Goal: Task Accomplishment & Management: Use online tool/utility

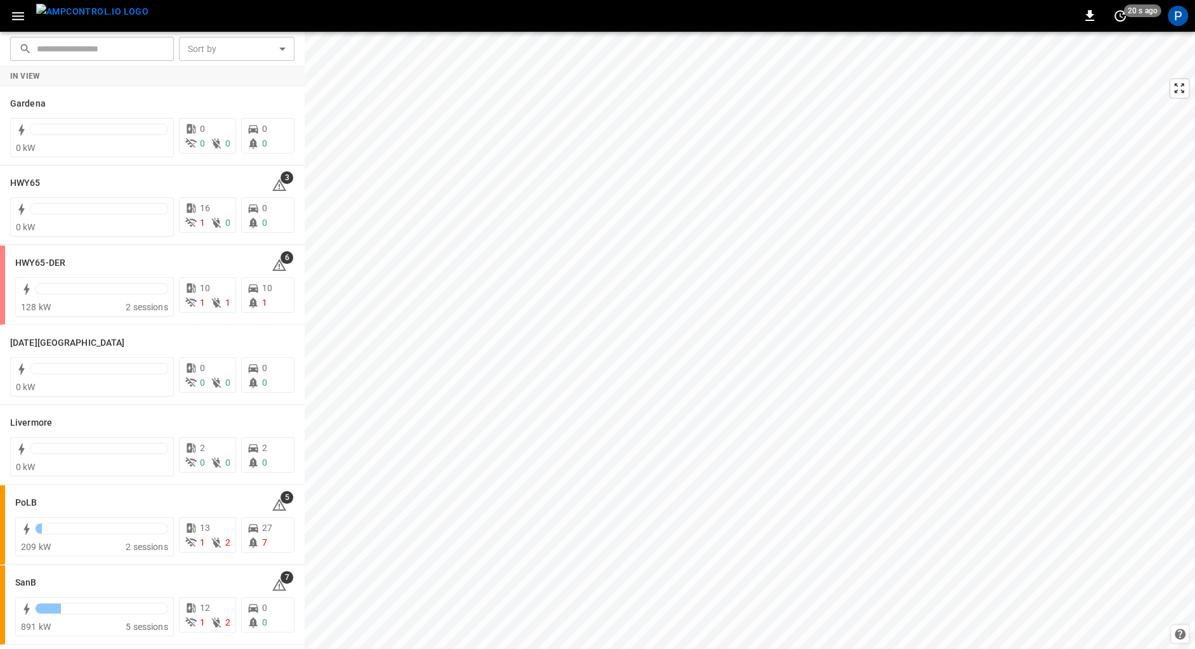
click at [89, 15] on img "menu" at bounding box center [92, 12] width 112 height 16
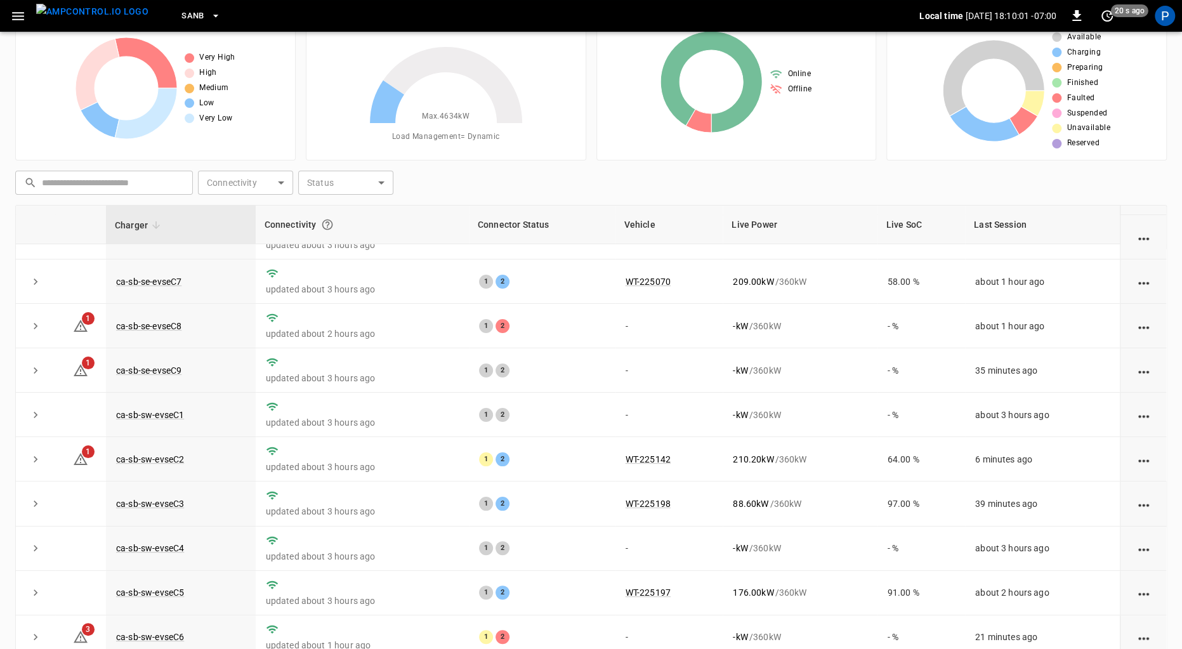
scroll to position [107, 0]
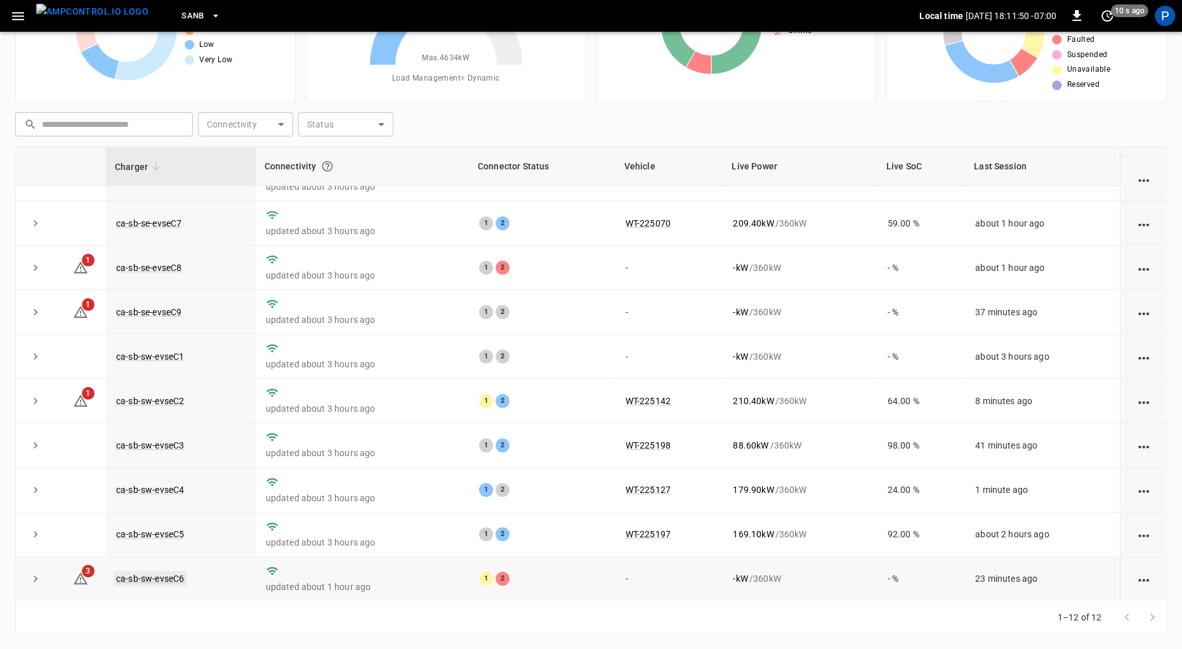
click at [166, 578] on link "ca-sb-sw-evseC6" at bounding box center [150, 578] width 73 height 15
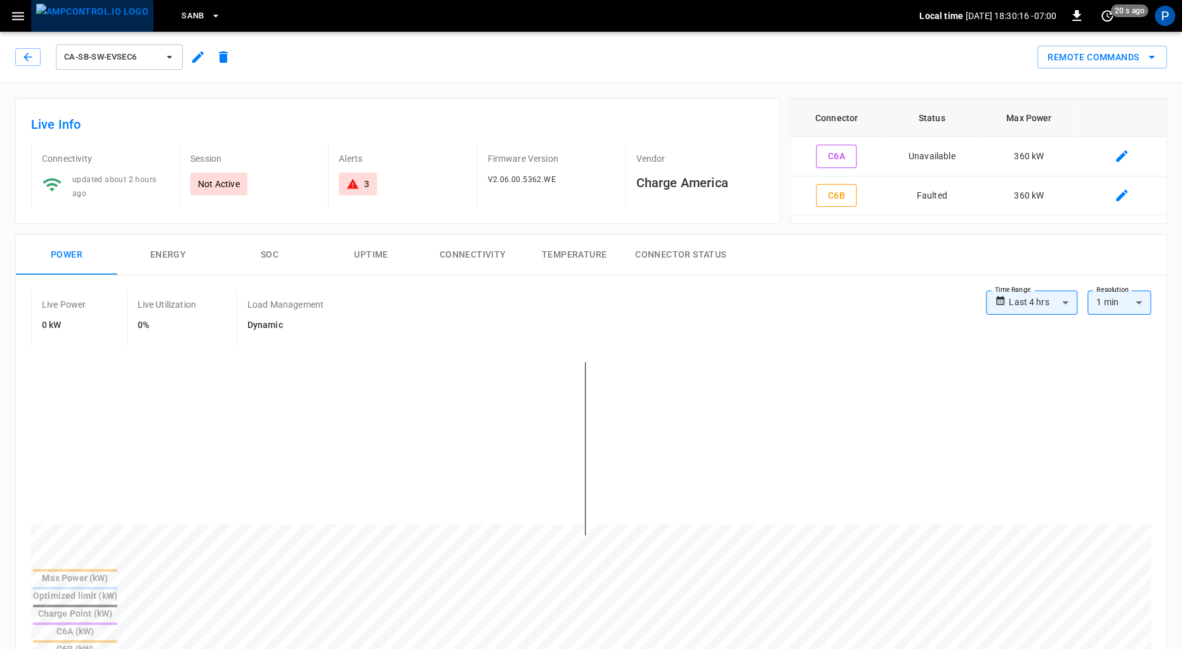
drag, startPoint x: 93, startPoint y: 10, endPoint x: 105, endPoint y: 29, distance: 23.1
click at [93, 10] on img "menu" at bounding box center [92, 12] width 112 height 16
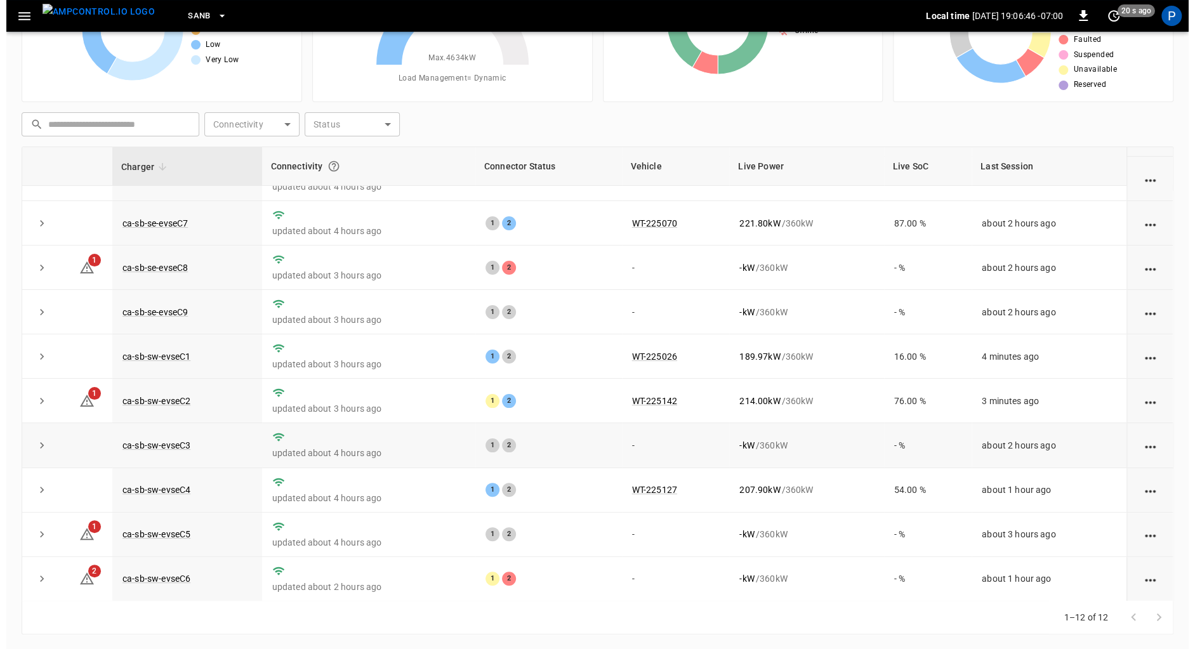
scroll to position [113, 0]
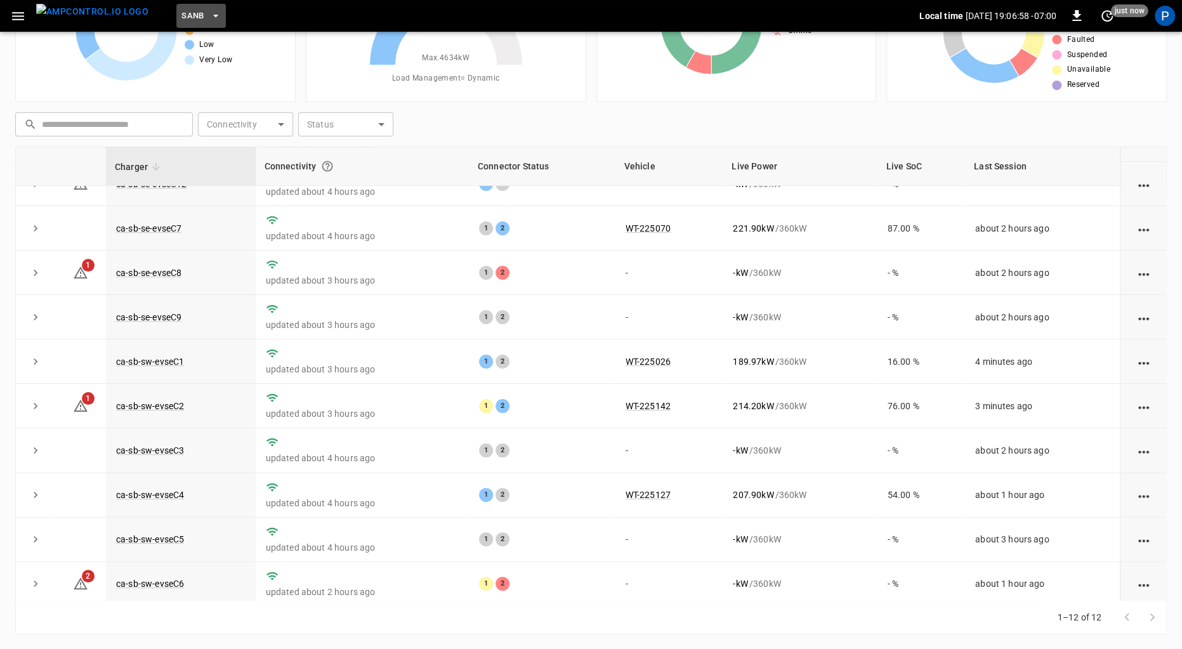
click at [181, 17] on button "SanB" at bounding box center [201, 16] width 50 height 25
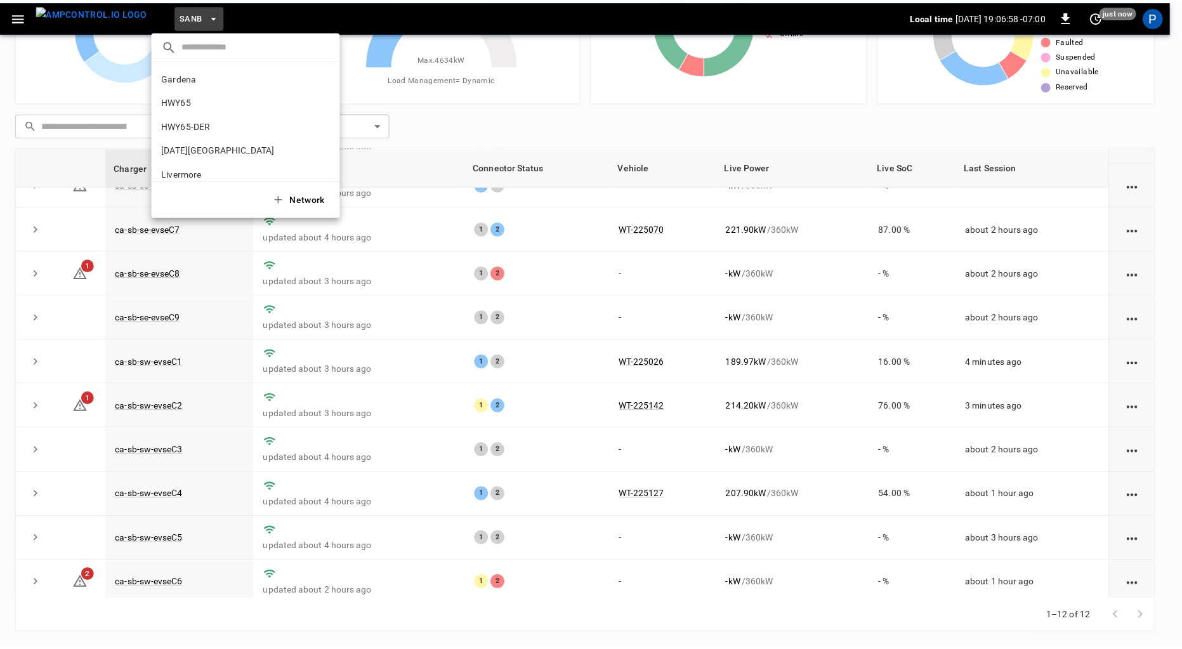
scroll to position [107, 0]
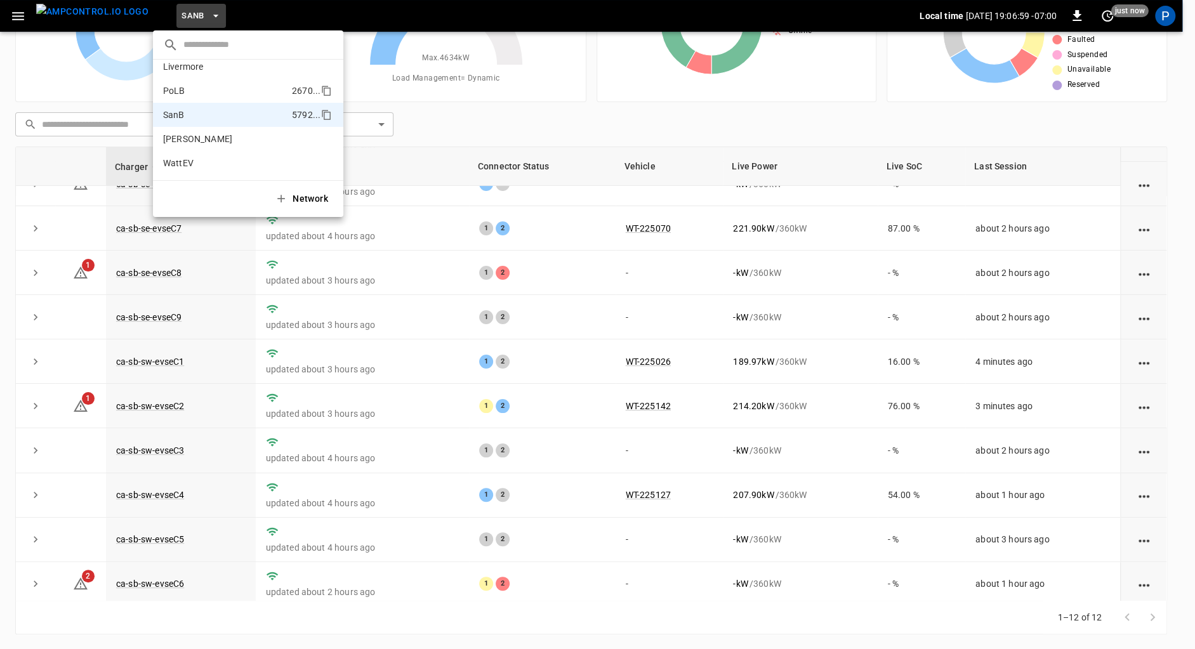
click at [246, 93] on p "PoLB" at bounding box center [225, 90] width 124 height 13
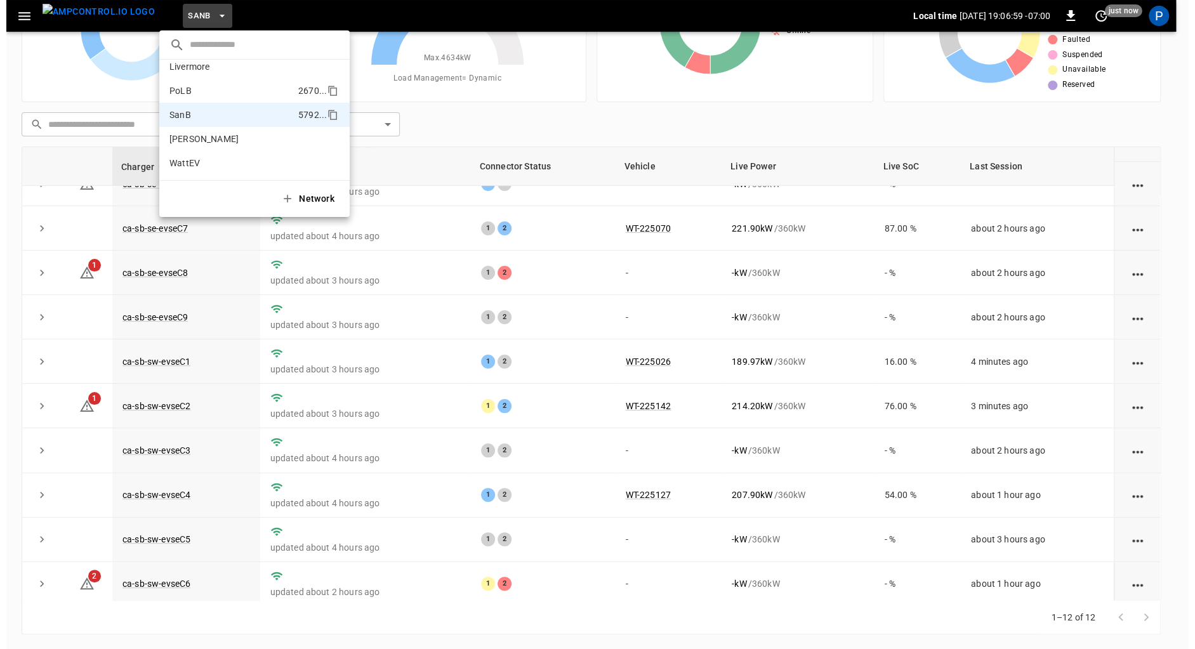
scroll to position [0, 0]
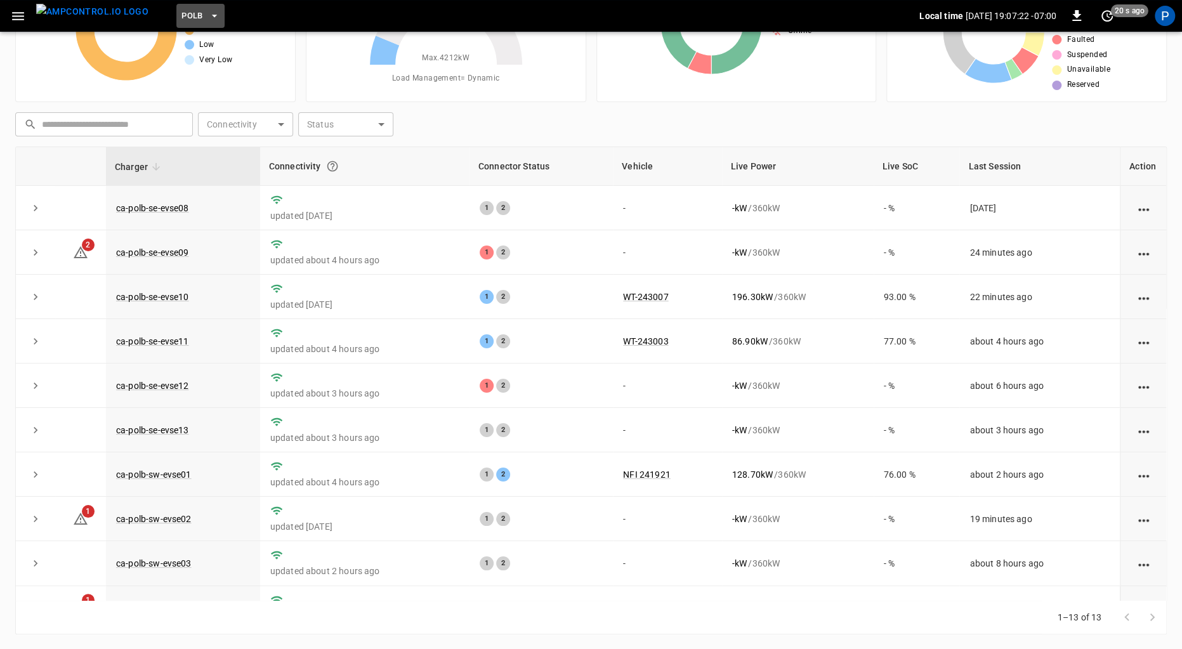
click at [182, 10] on span "PoLB" at bounding box center [193, 16] width 22 height 15
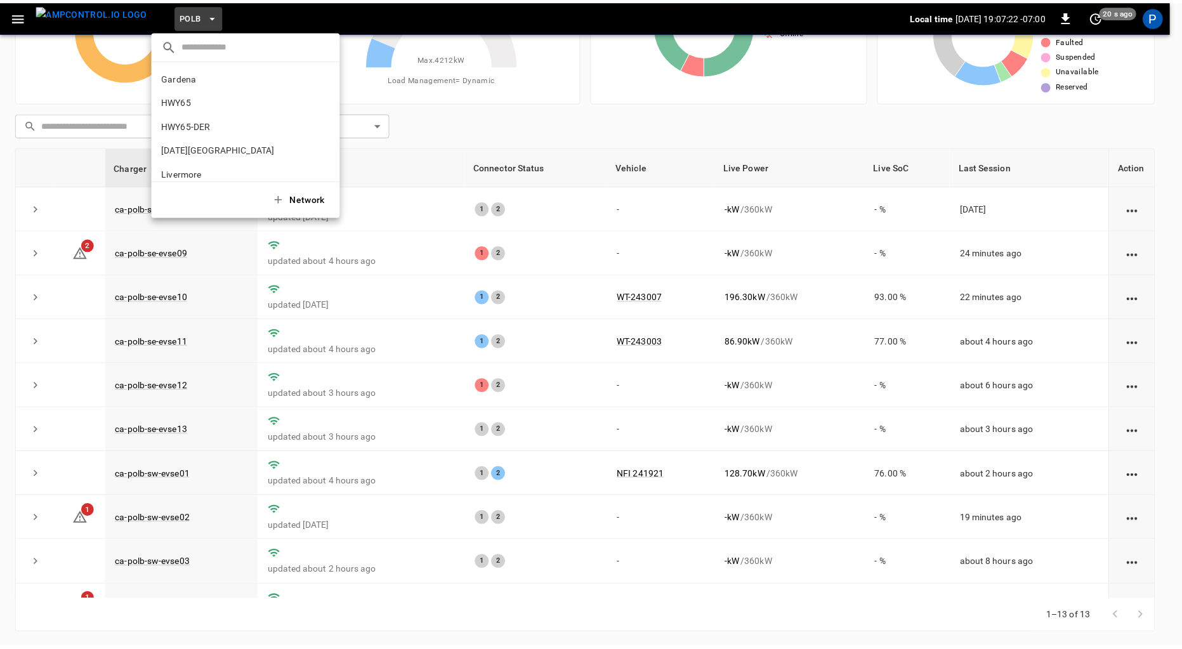
scroll to position [107, 0]
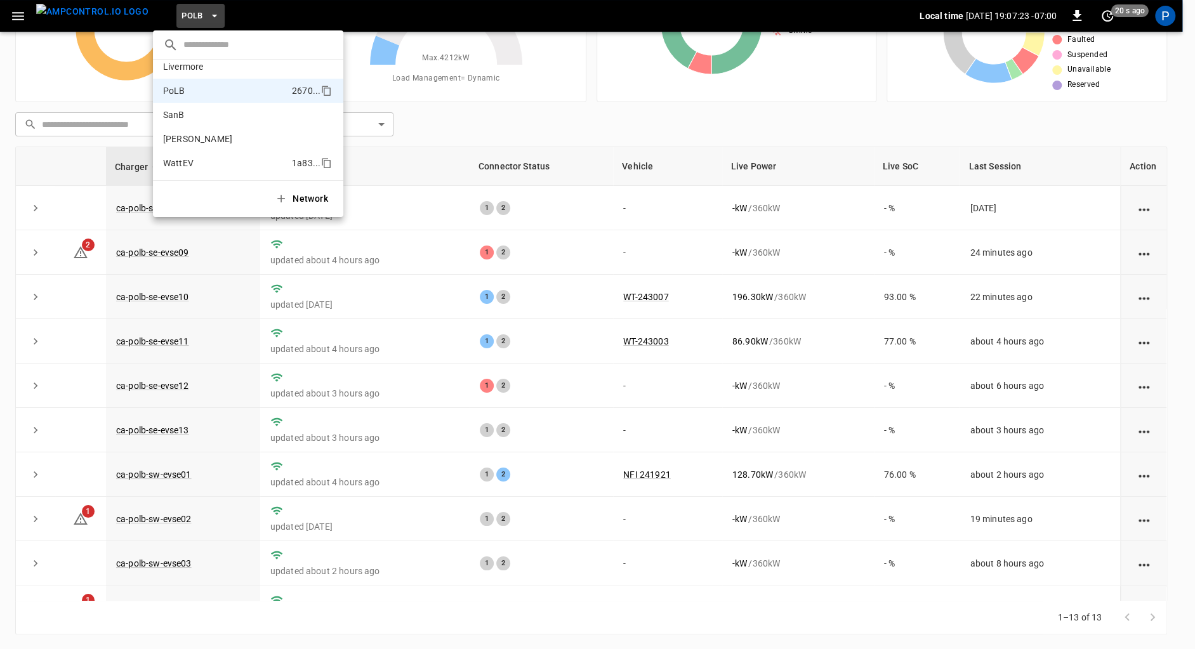
drag, startPoint x: 239, startPoint y: 120, endPoint x: 268, endPoint y: 152, distance: 43.6
click at [239, 120] on p "SanB" at bounding box center [225, 115] width 124 height 13
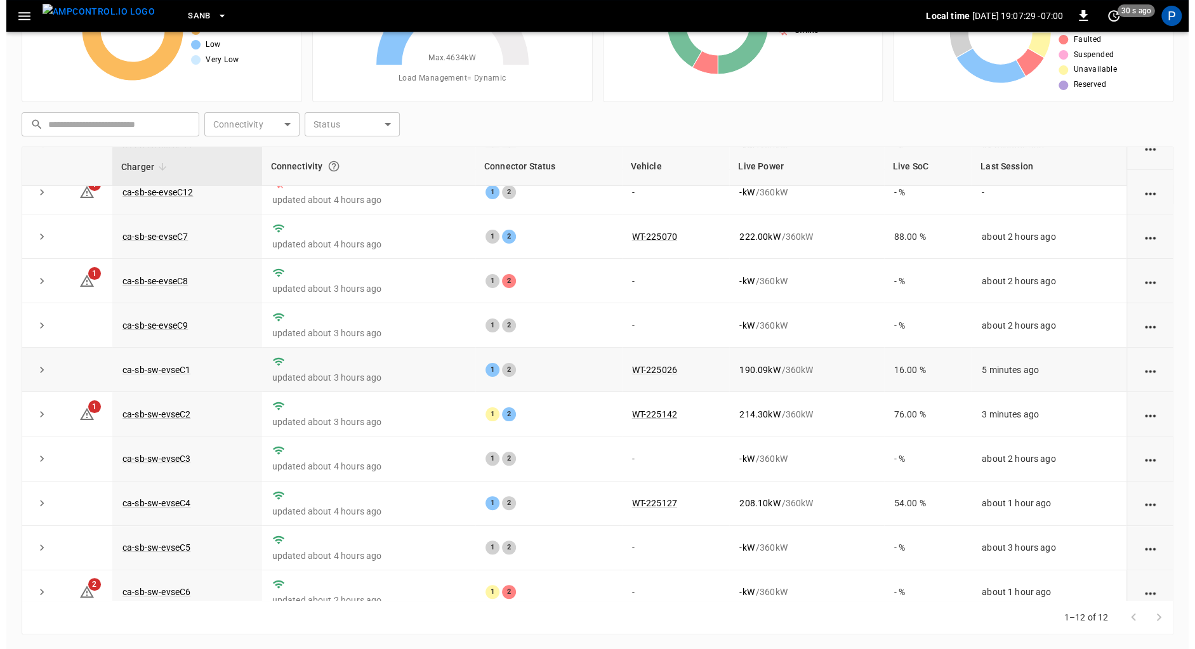
scroll to position [118, 0]
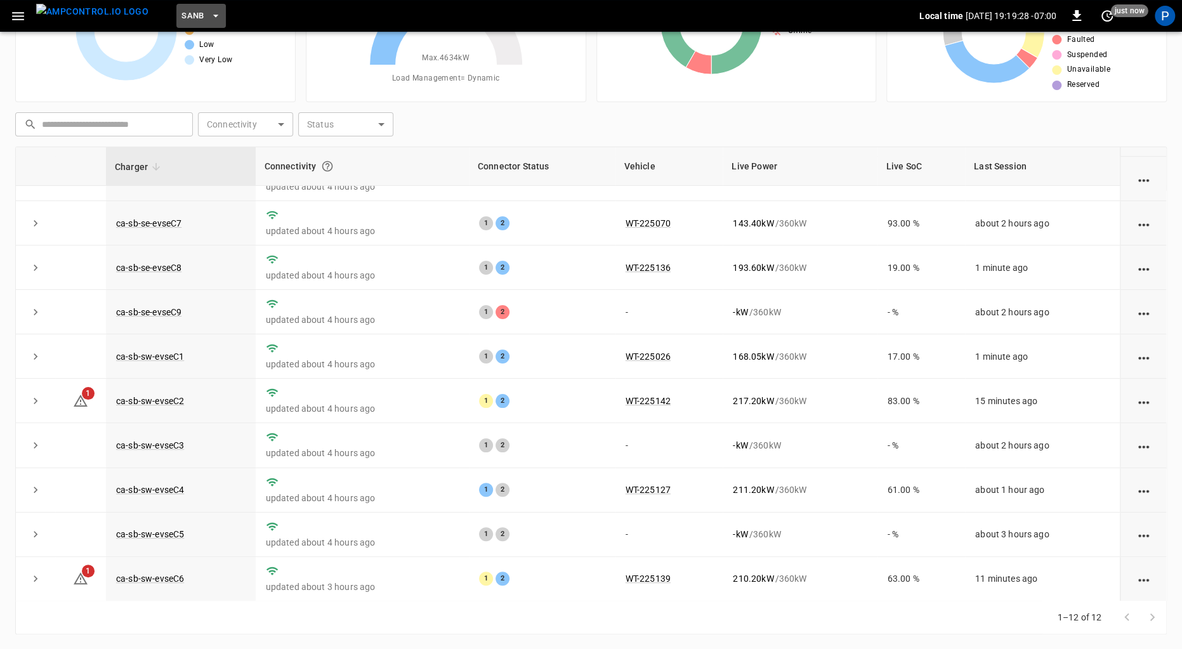
click at [176, 6] on button "SanB" at bounding box center [201, 16] width 50 height 25
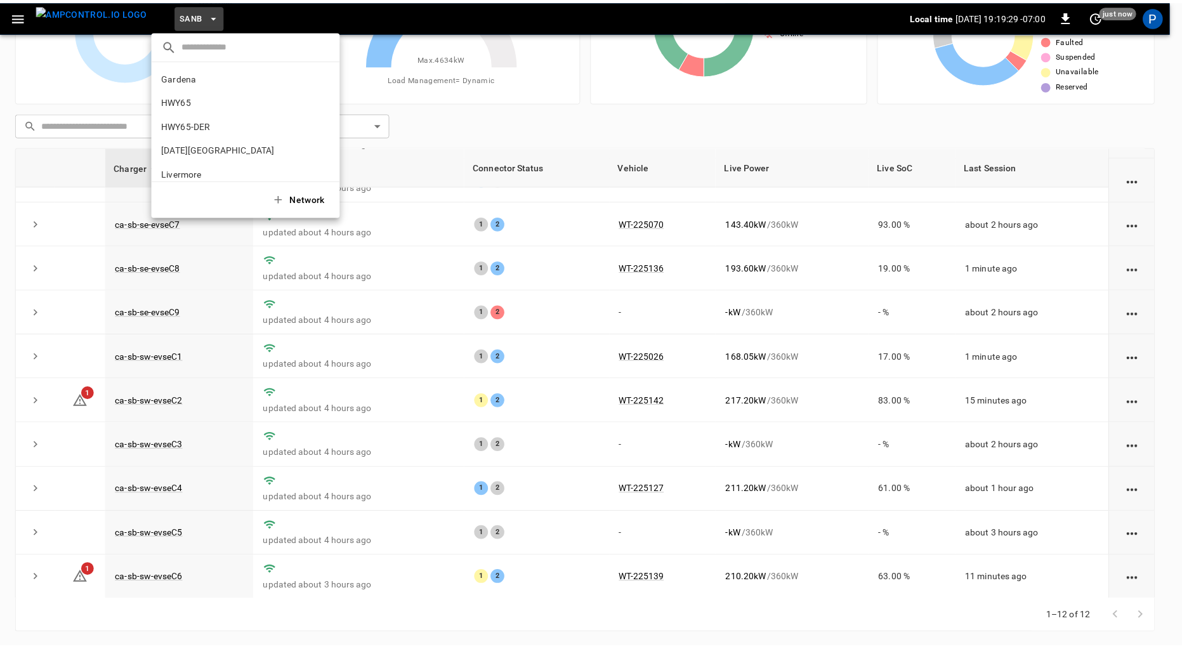
scroll to position [107, 0]
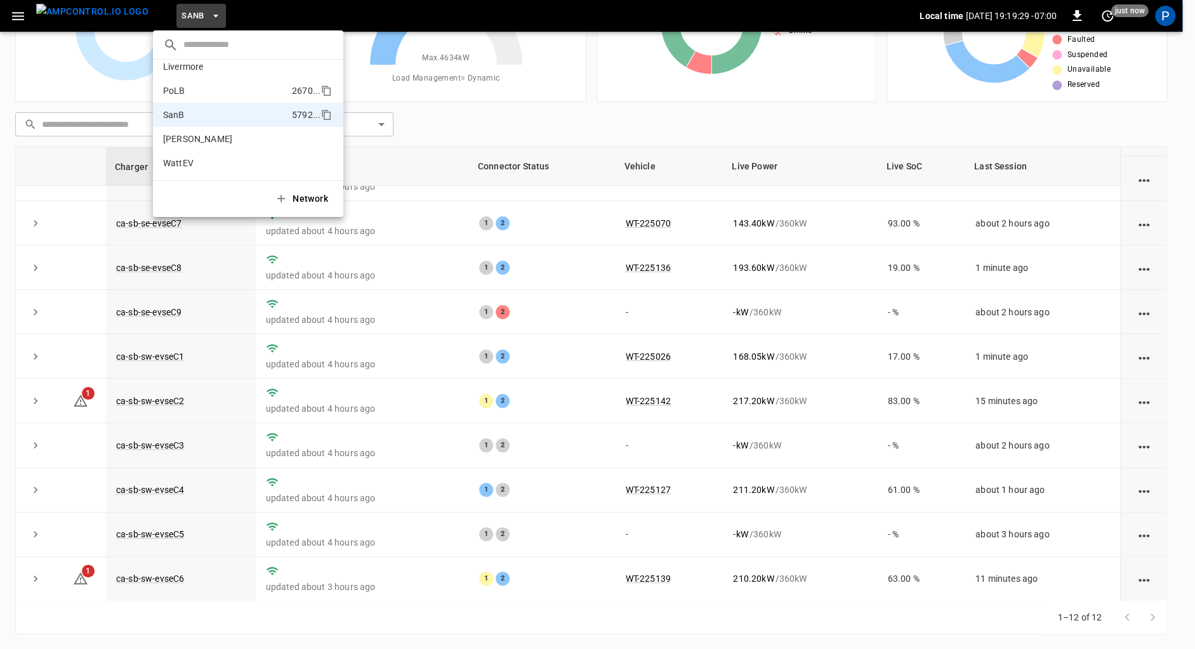
click at [209, 88] on p "PoLB" at bounding box center [225, 90] width 124 height 13
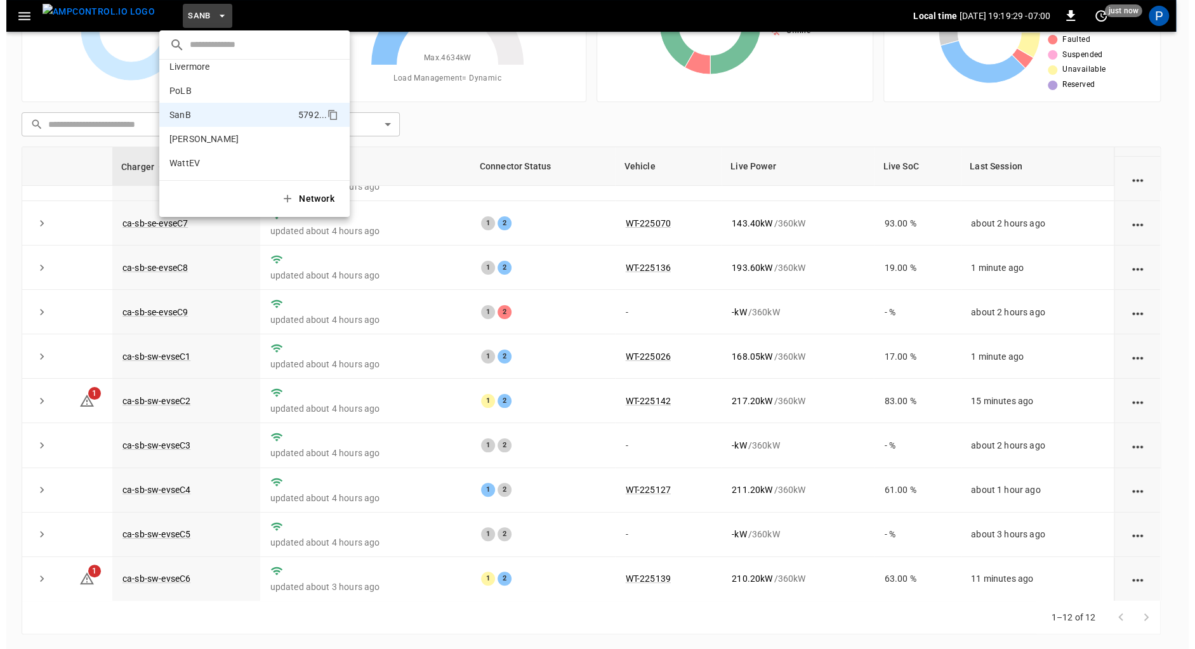
scroll to position [0, 0]
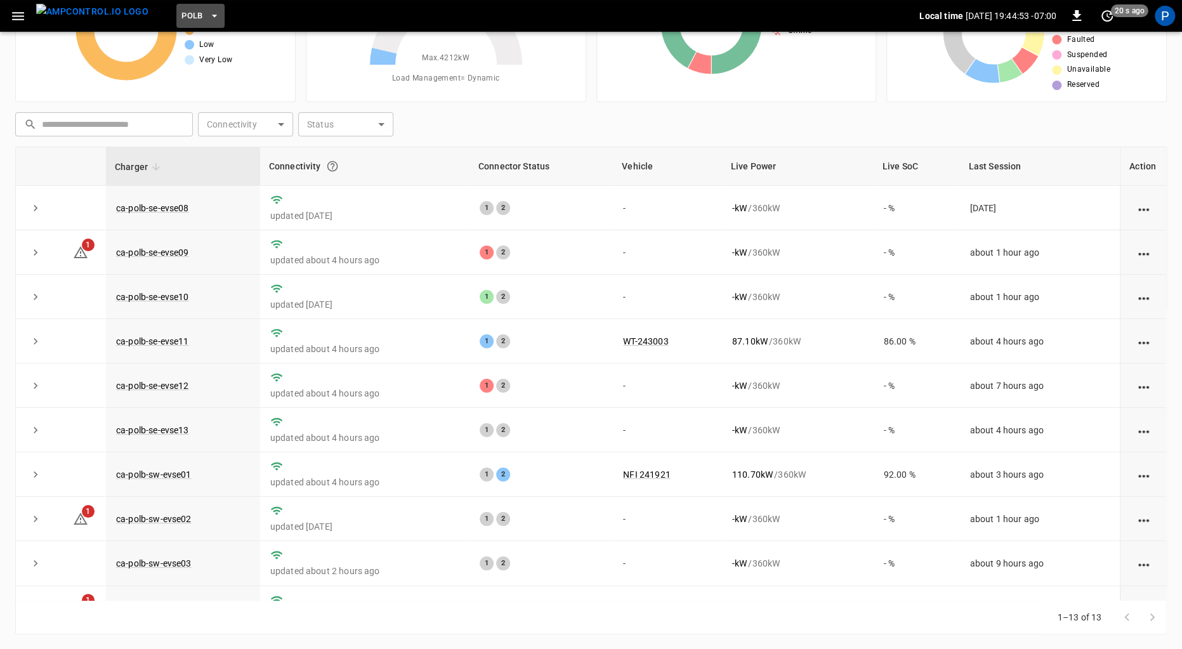
click at [182, 20] on span "PoLB" at bounding box center [193, 16] width 22 height 15
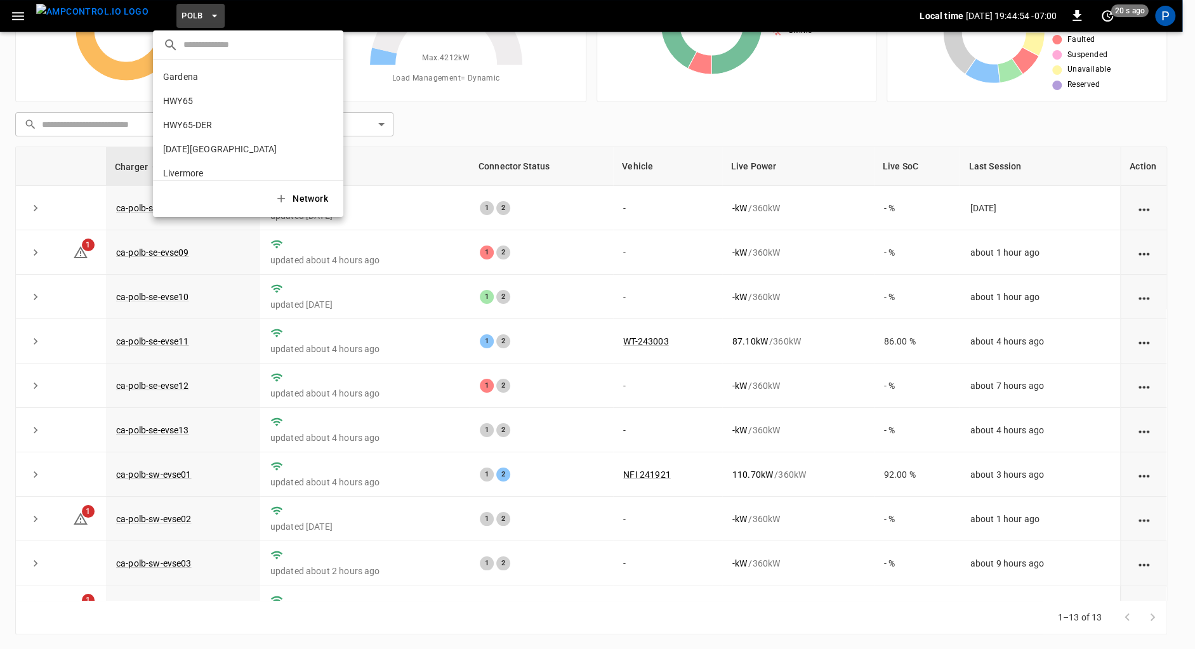
scroll to position [107, 0]
drag, startPoint x: 213, startPoint y: 109, endPoint x: 215, endPoint y: 169, distance: 60.9
click at [213, 109] on p "SanB" at bounding box center [225, 115] width 124 height 13
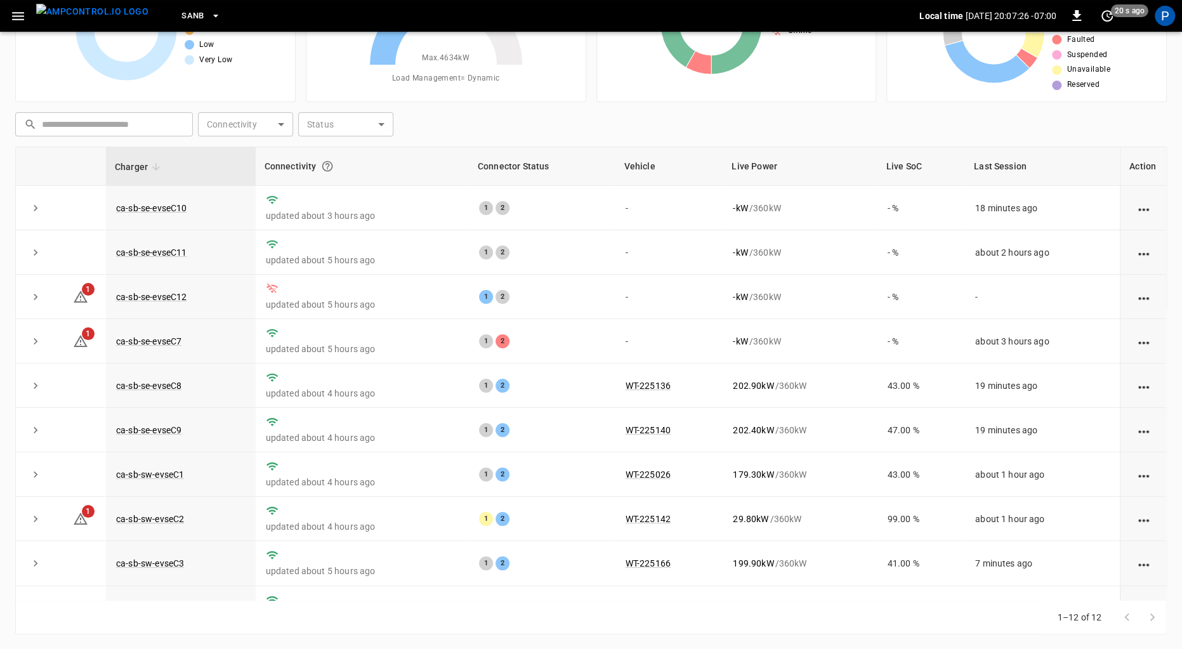
click at [185, 10] on button "SanB" at bounding box center [201, 16] width 50 height 25
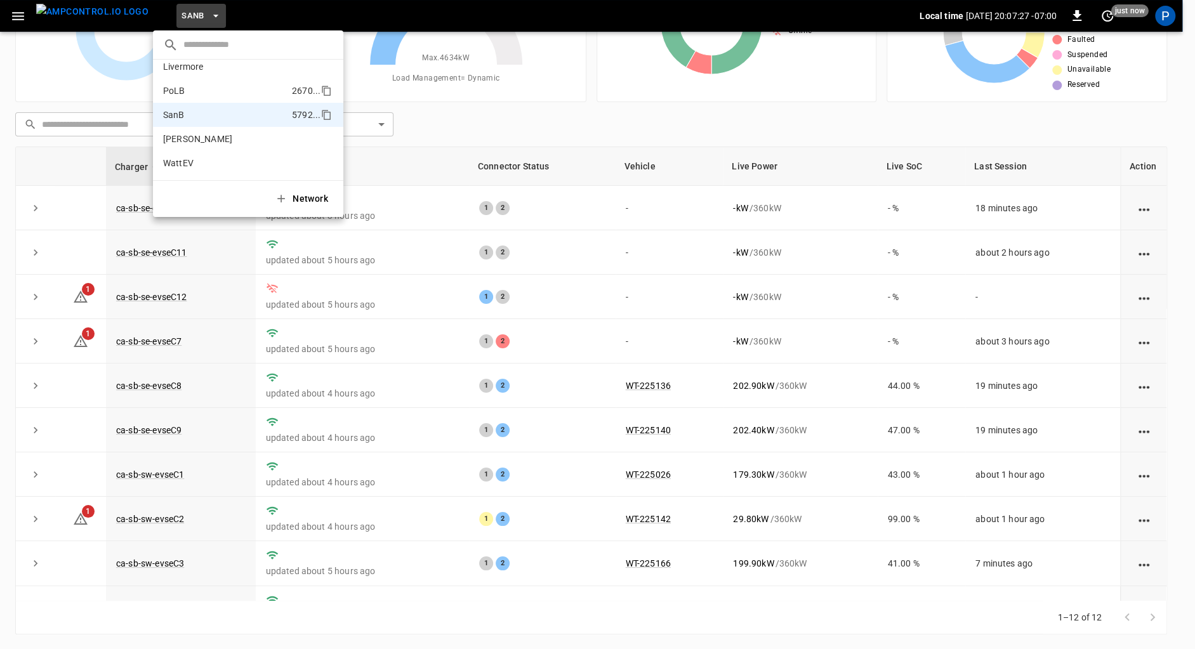
click at [225, 89] on p "PoLB" at bounding box center [225, 90] width 124 height 13
